Goal: Task Accomplishment & Management: Use online tool/utility

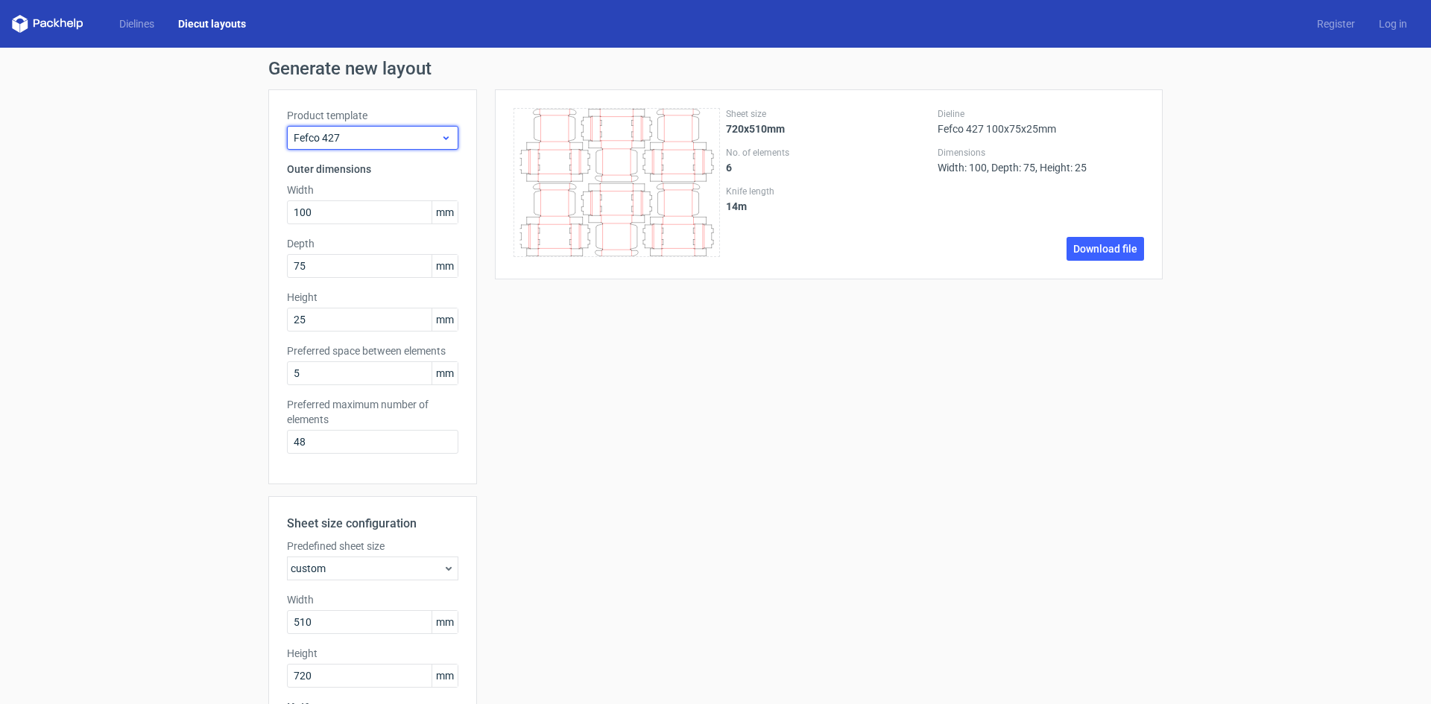
click at [443, 134] on icon at bounding box center [445, 138] width 11 height 12
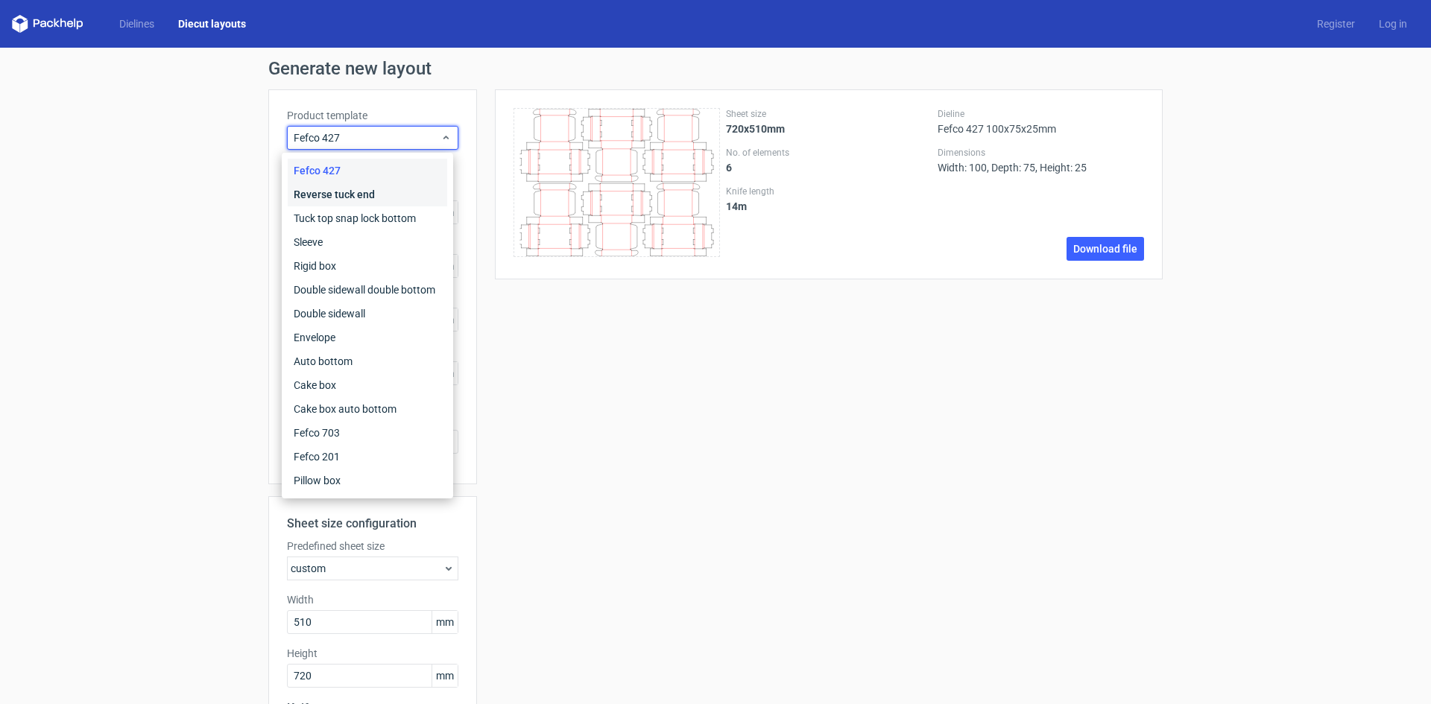
click at [342, 197] on div "Reverse tuck end" at bounding box center [367, 195] width 159 height 24
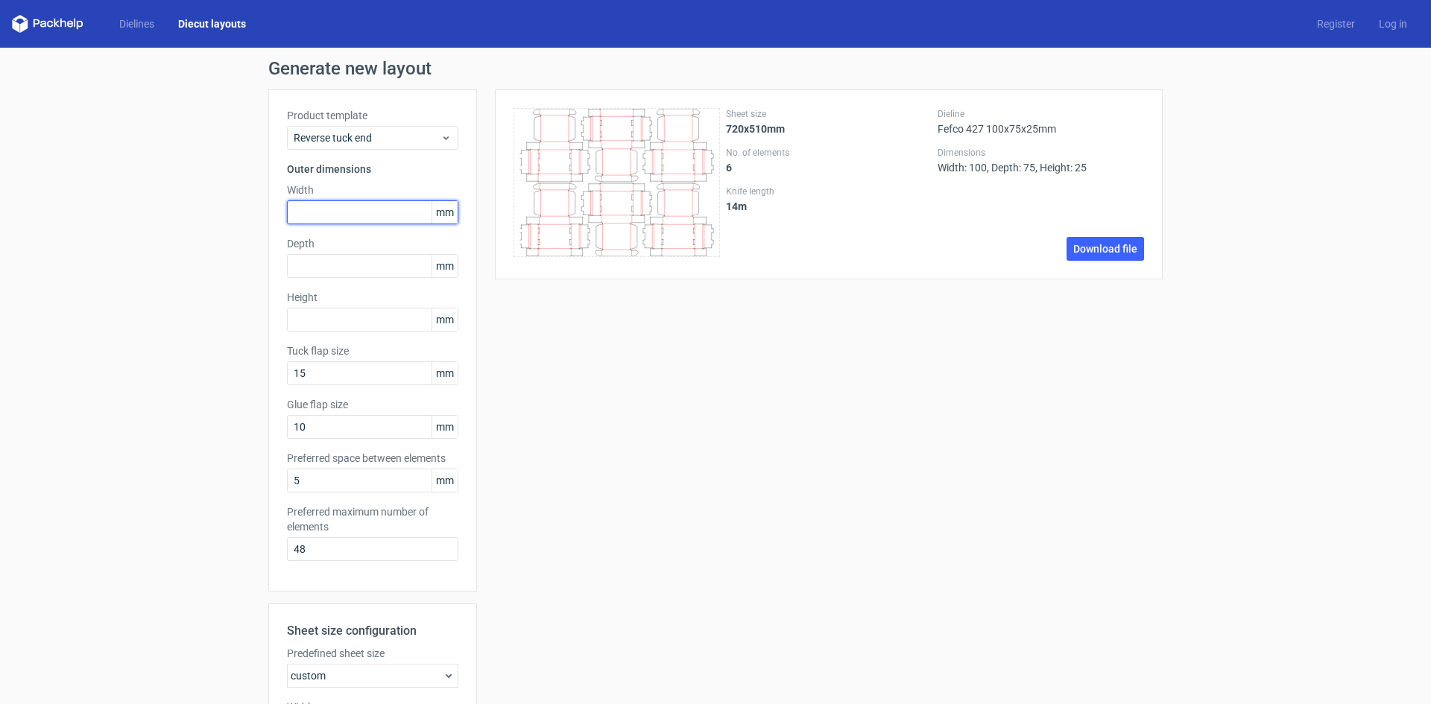
click at [383, 214] on input "text" at bounding box center [372, 212] width 171 height 24
type input "250"
type input "25"
click at [319, 428] on input "10" at bounding box center [372, 427] width 171 height 24
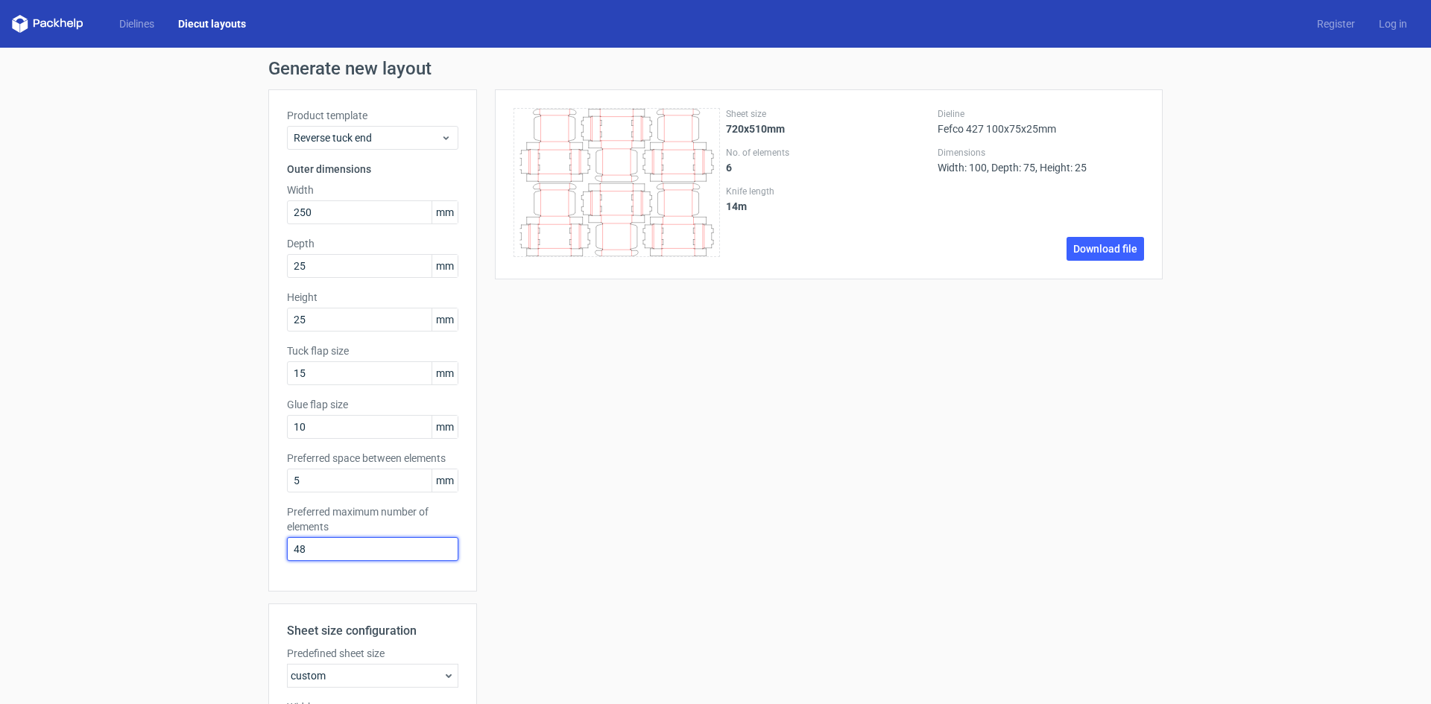
click at [314, 546] on input "48" at bounding box center [372, 549] width 171 height 24
click at [136, 25] on link "Dielines" at bounding box center [136, 23] width 59 height 15
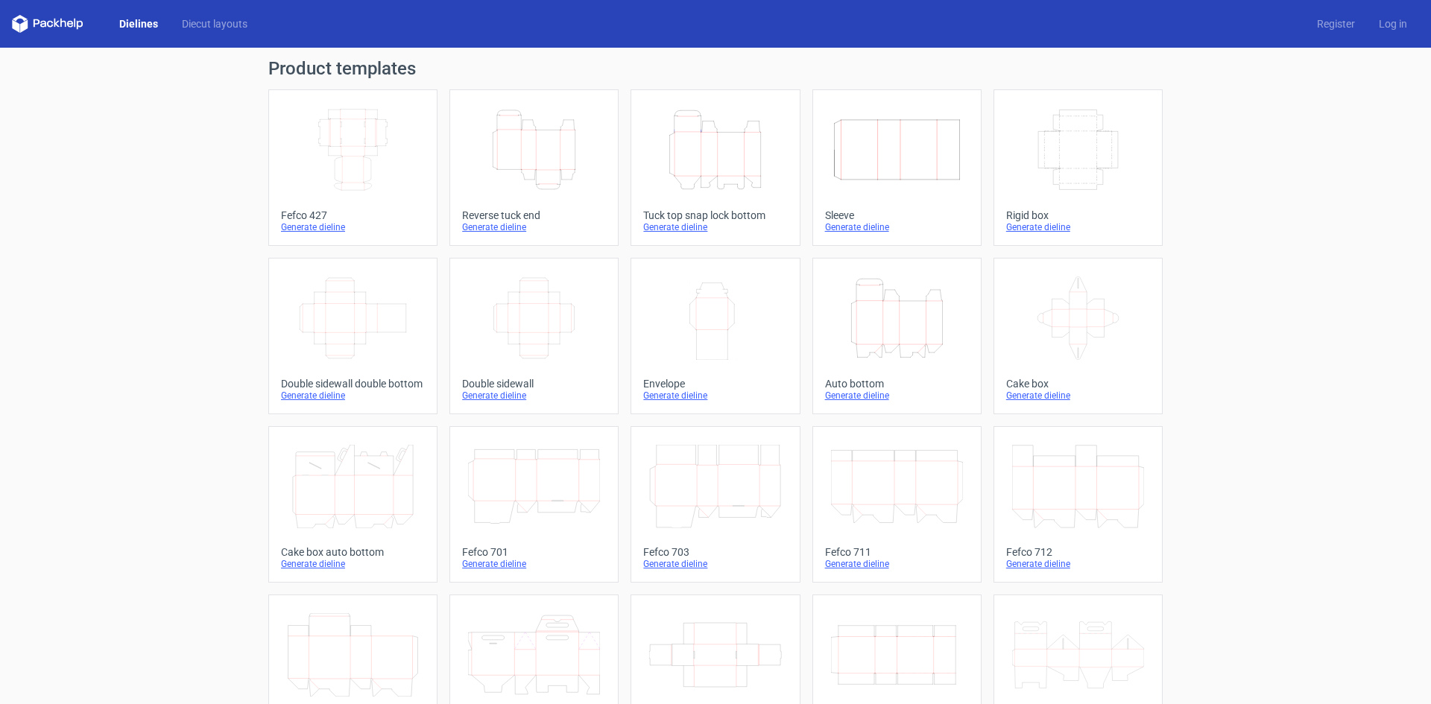
click at [494, 224] on div "Generate dieline" at bounding box center [534, 227] width 144 height 12
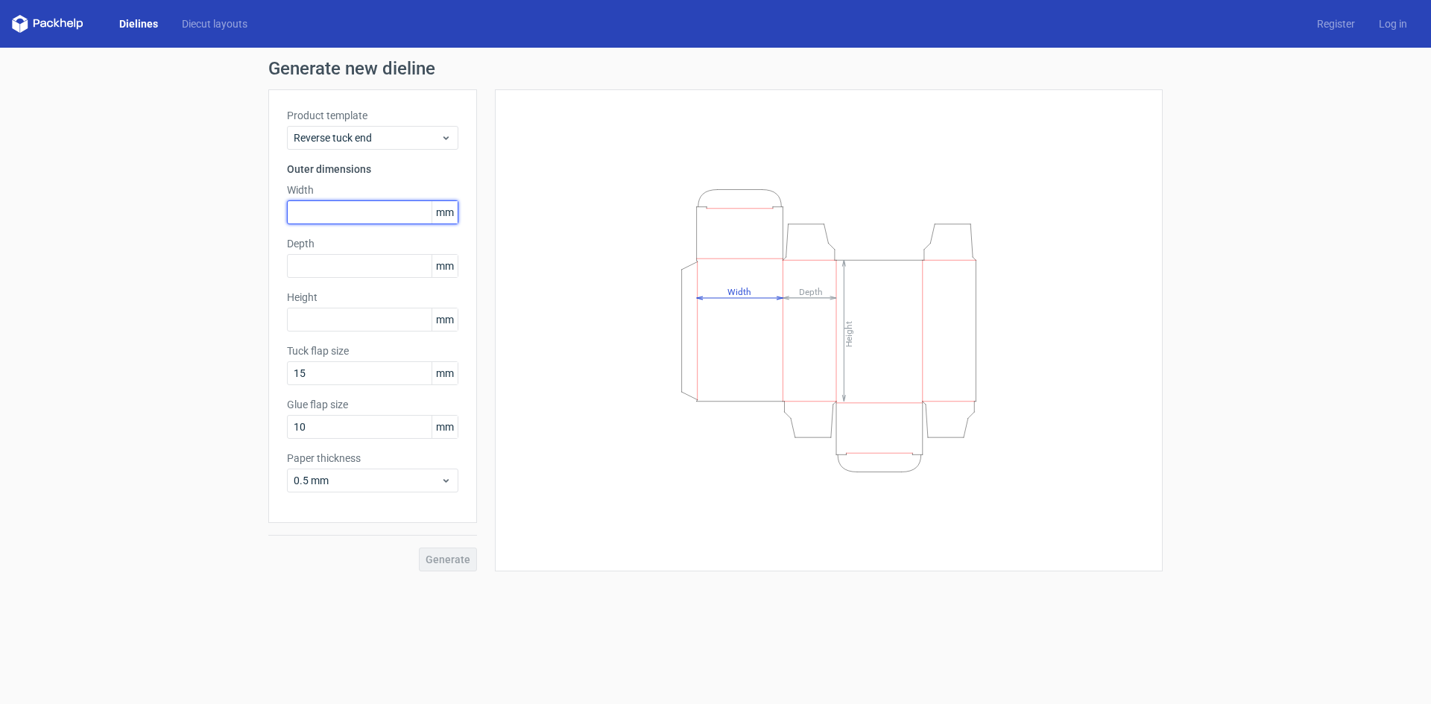
click at [303, 217] on input "text" at bounding box center [372, 212] width 171 height 24
type input "250"
type input "25"
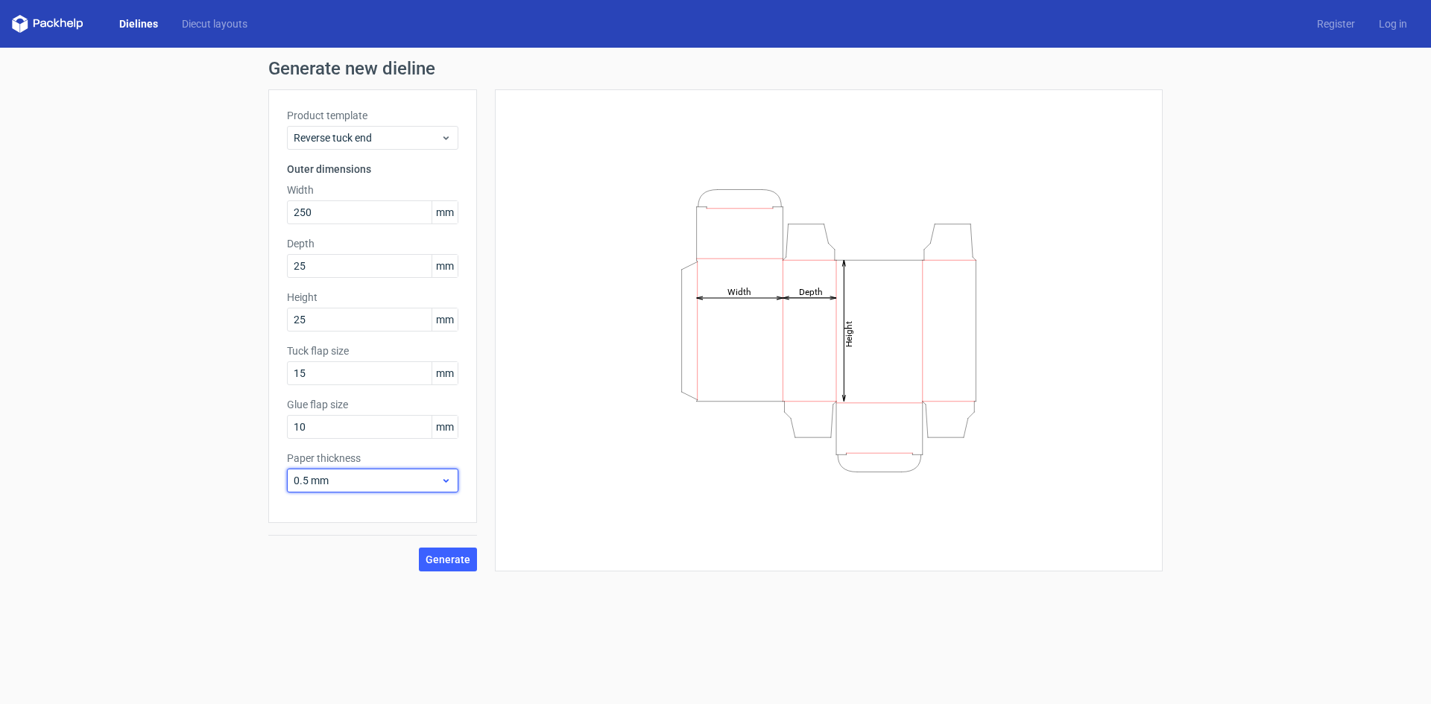
click at [444, 477] on icon at bounding box center [445, 481] width 11 height 12
click at [334, 508] on div "0.4 mm" at bounding box center [372, 513] width 159 height 24
click at [448, 562] on span "Generate" at bounding box center [447, 559] width 45 height 10
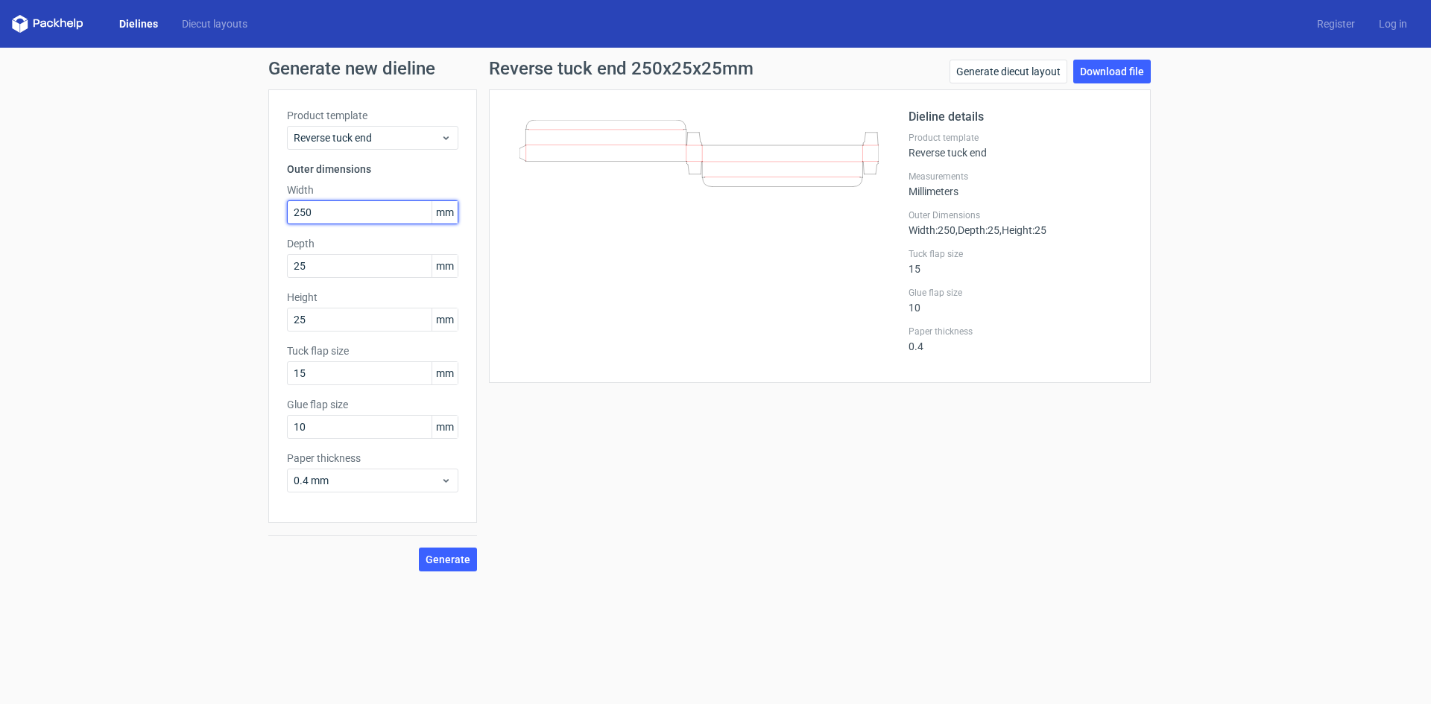
drag, startPoint x: 324, startPoint y: 215, endPoint x: 266, endPoint y: 212, distance: 58.2
click at [266, 212] on div "Generate new dieline Product template Reverse tuck end Outer dimensions Width 2…" at bounding box center [715, 316] width 1431 height 536
type input "25"
drag, startPoint x: 323, startPoint y: 319, endPoint x: 273, endPoint y: 323, distance: 50.1
click at [273, 323] on div "Product template Reverse tuck end Outer dimensions Width 25 mm Depth 25 mm Heig…" at bounding box center [372, 306] width 209 height 434
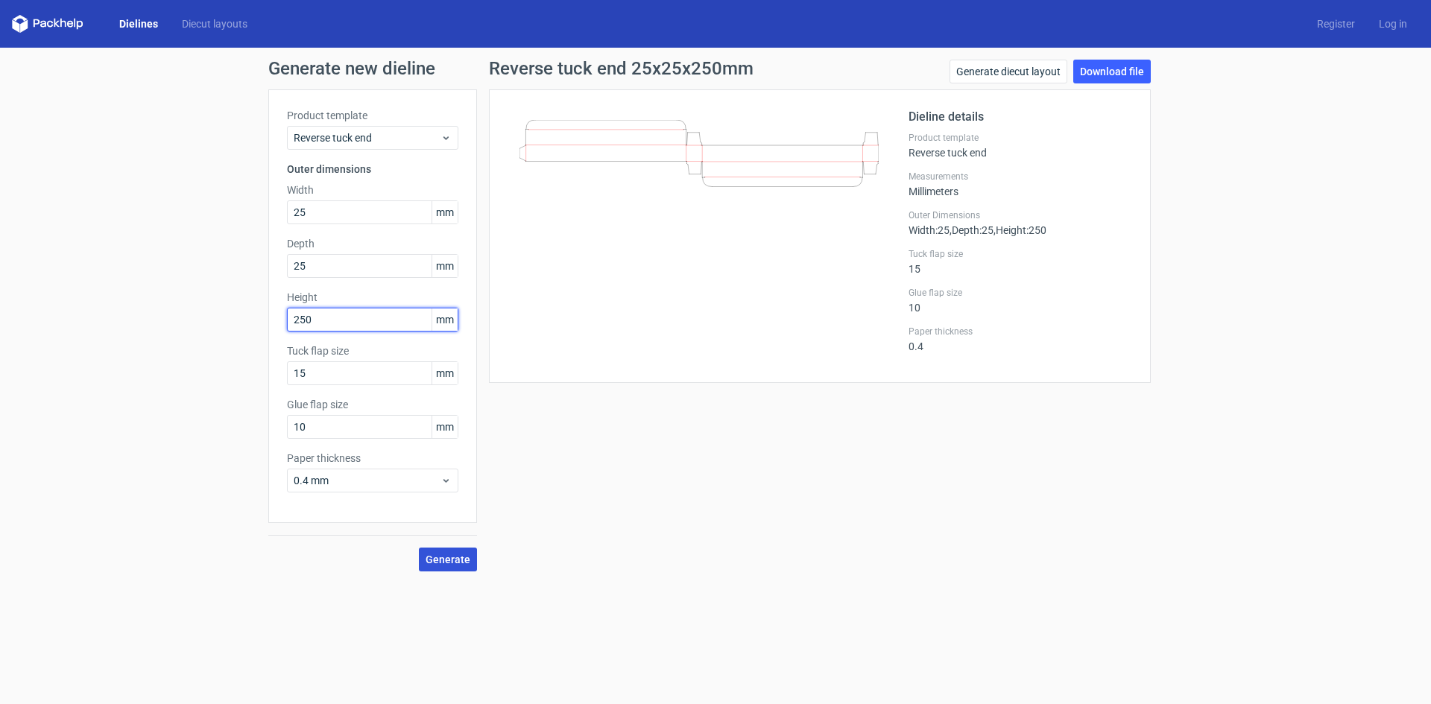
type input "250"
click at [455, 560] on span "Generate" at bounding box center [447, 559] width 45 height 10
drag, startPoint x: 335, startPoint y: 210, endPoint x: 288, endPoint y: 206, distance: 47.1
click at [288, 206] on input "25" at bounding box center [372, 212] width 171 height 24
type input "50"
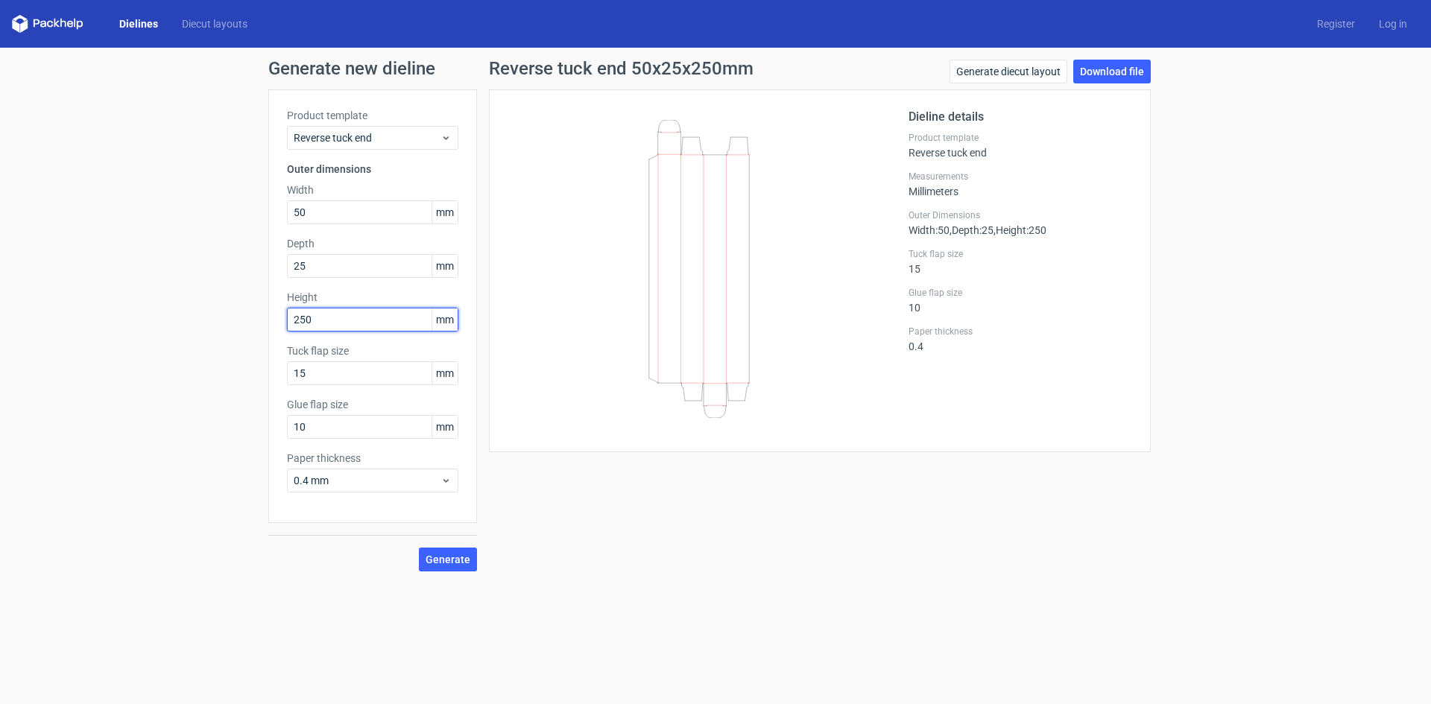
click at [320, 321] on input "250" at bounding box center [372, 320] width 171 height 24
drag, startPoint x: 320, startPoint y: 321, endPoint x: 279, endPoint y: 316, distance: 41.3
click at [279, 316] on div "Product template Reverse tuck end Outer dimensions Width 50 mm Depth 25 mm Heig…" at bounding box center [372, 306] width 209 height 434
type input "125"
click at [452, 562] on span "Generate" at bounding box center [447, 559] width 45 height 10
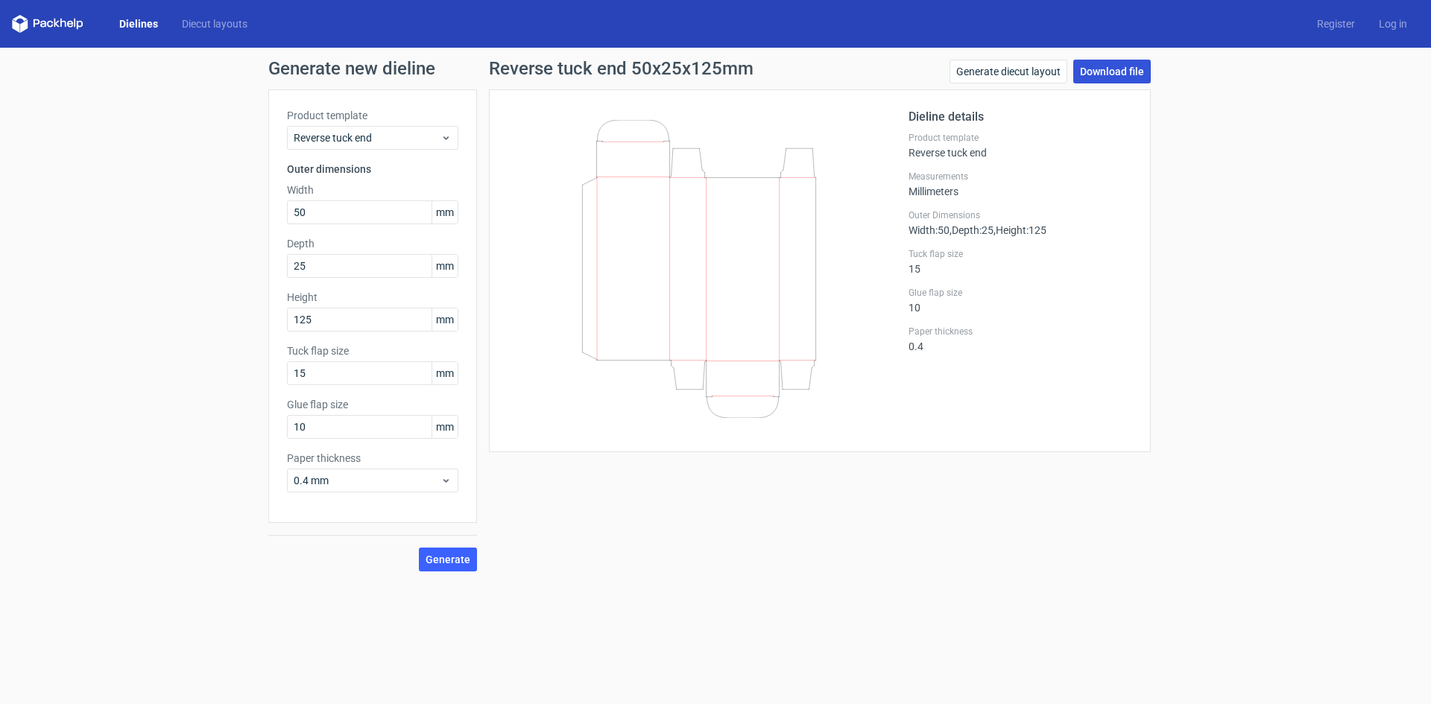
click at [1127, 69] on link "Download file" at bounding box center [1111, 72] width 77 height 24
